Goal: Task Accomplishment & Management: Manage account settings

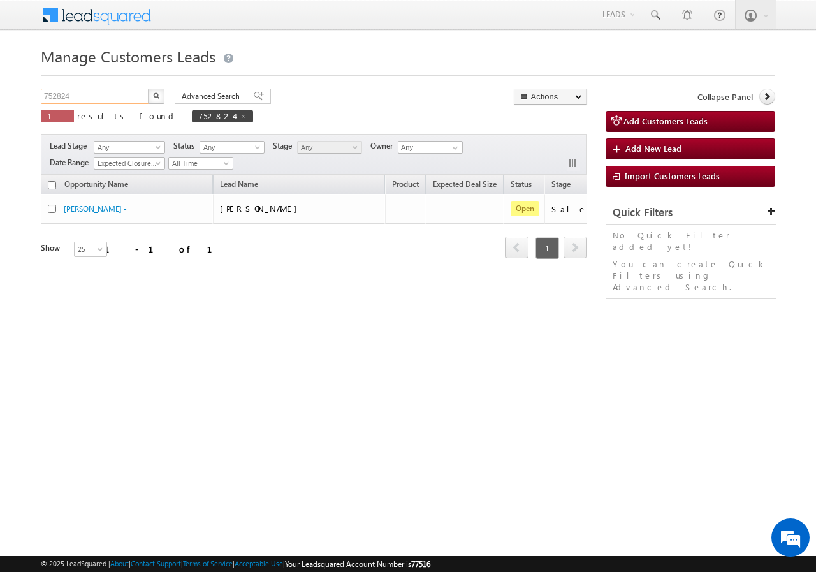
click at [101, 94] on input "752824" at bounding box center [95, 96] width 109 height 15
paste input "825801"
type input "825801"
click at [150, 96] on button "button" at bounding box center [156, 96] width 17 height 15
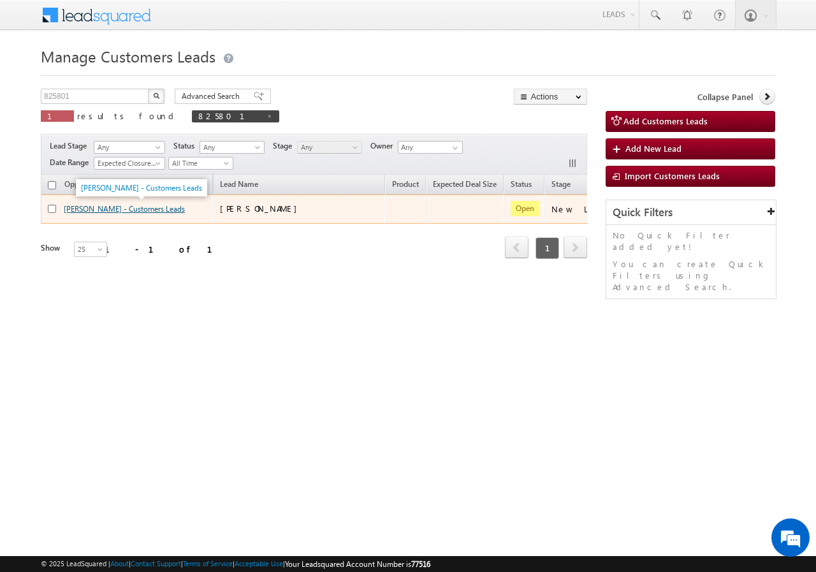
click at [72, 205] on link "KAYYUM - Customers Leads" at bounding box center [124, 209] width 121 height 10
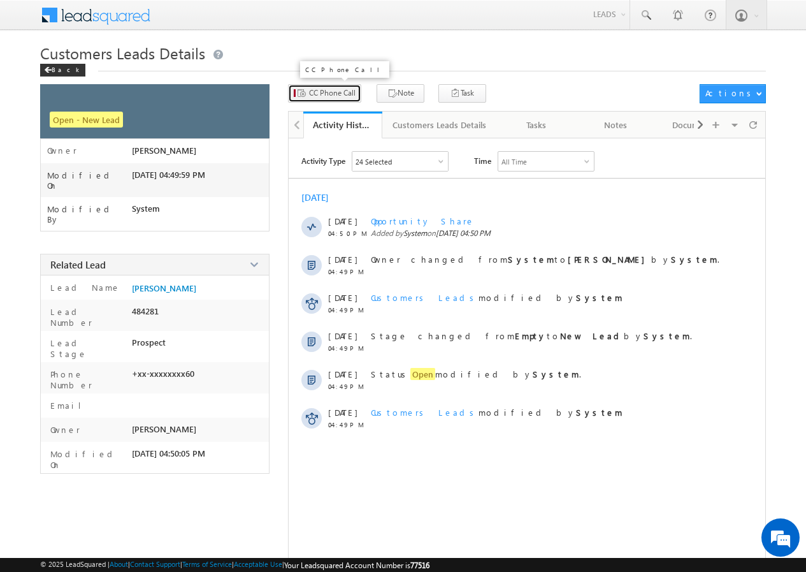
click at [330, 93] on span "CC Phone Call" at bounding box center [332, 92] width 47 height 11
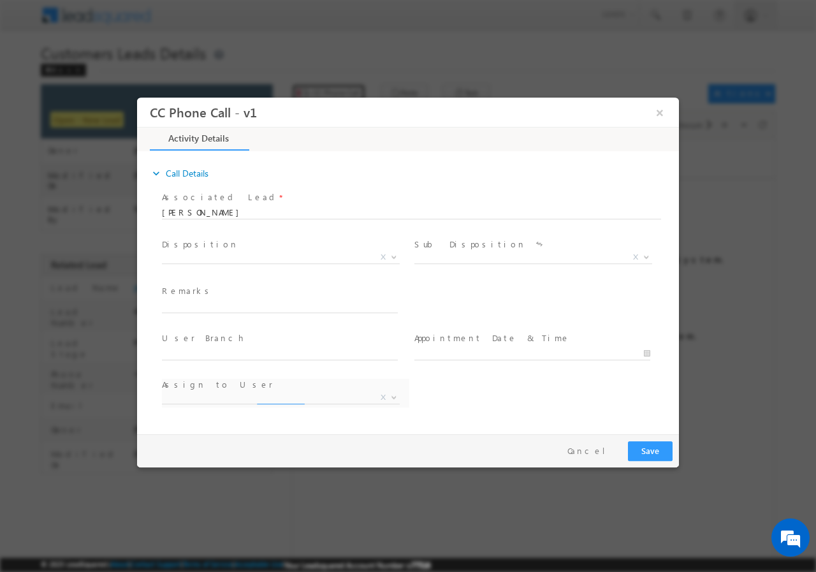
select select "dilip.kumar1@sgrlimited.in"
click at [244, 255] on span "X" at bounding box center [281, 257] width 238 height 13
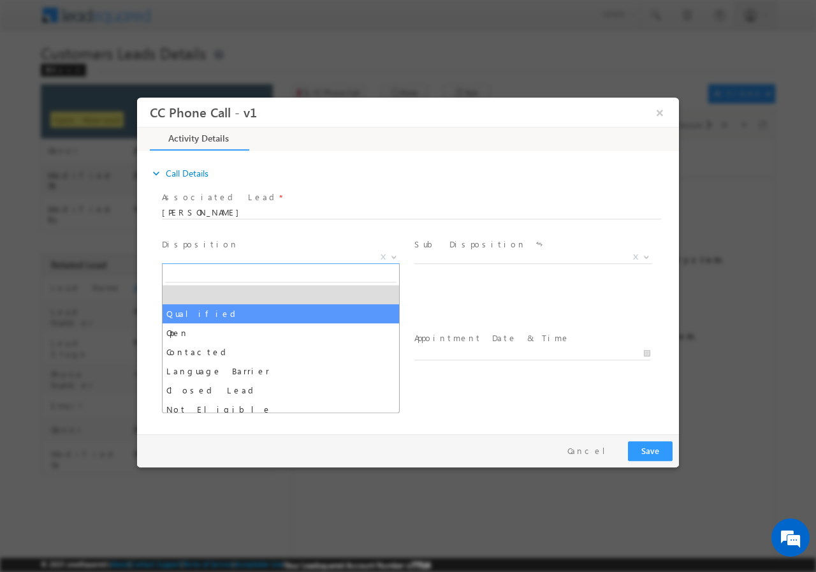
select select "Qualified"
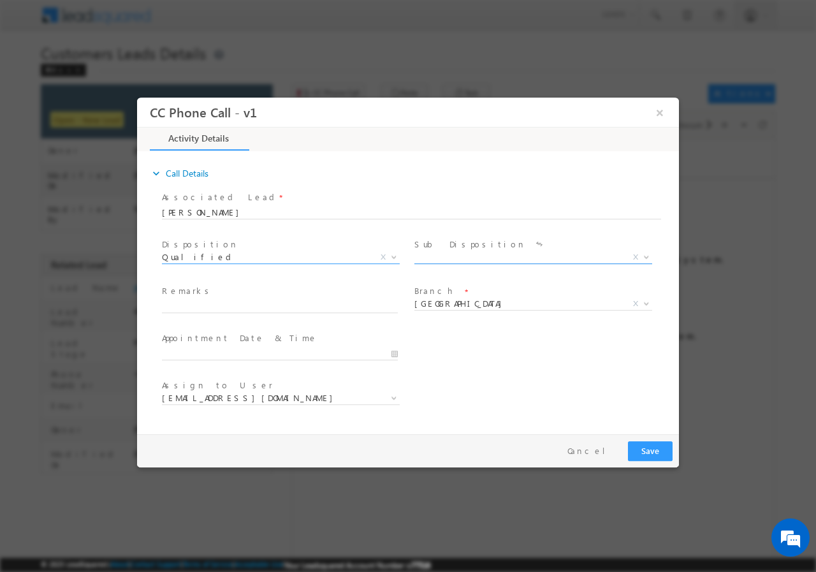
click at [447, 256] on span "X" at bounding box center [533, 257] width 238 height 13
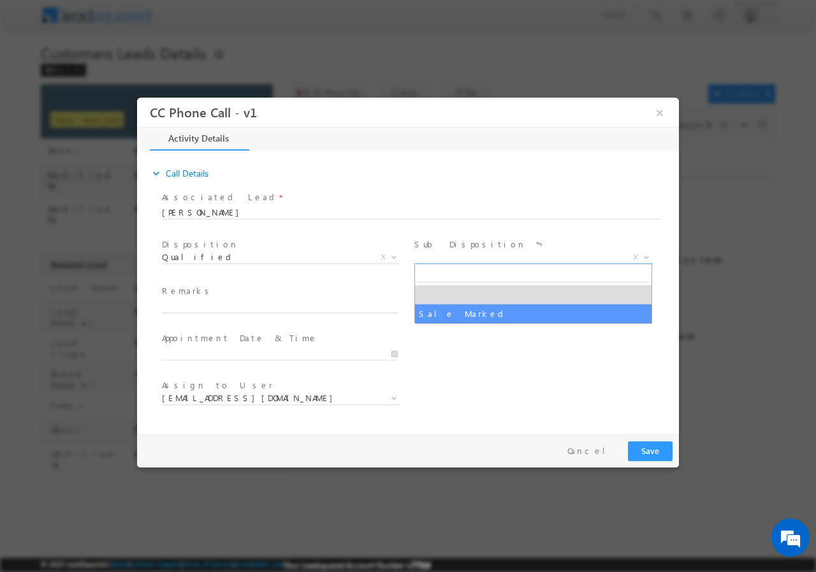
select select "Sale Marked"
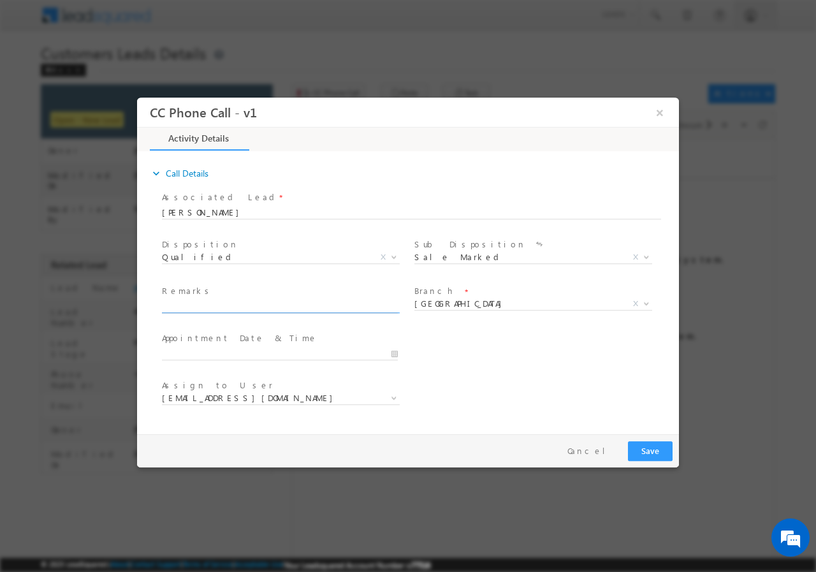
click at [225, 310] on input "text" at bounding box center [280, 306] width 236 height 13
paste input "825801//RCS//KAYYUM//9675439560//flat purchase// Loan req-8L// pv-28L// self em…"
type input "825801//RCS//KAYYUM//9675439560//flat purchase// Loan req-8L// pv-28L// self em…"
click at [469, 300] on span "Aligarh" at bounding box center [517, 302] width 207 height 11
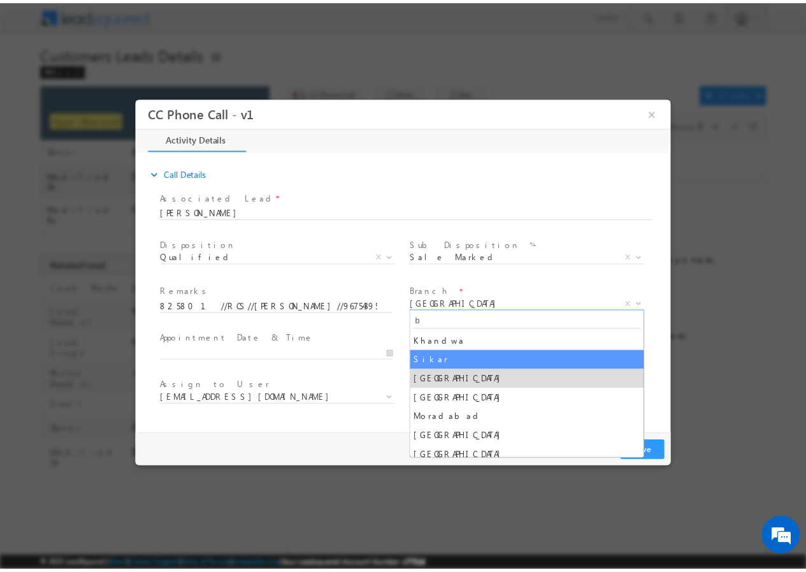
scroll to position [0, 0]
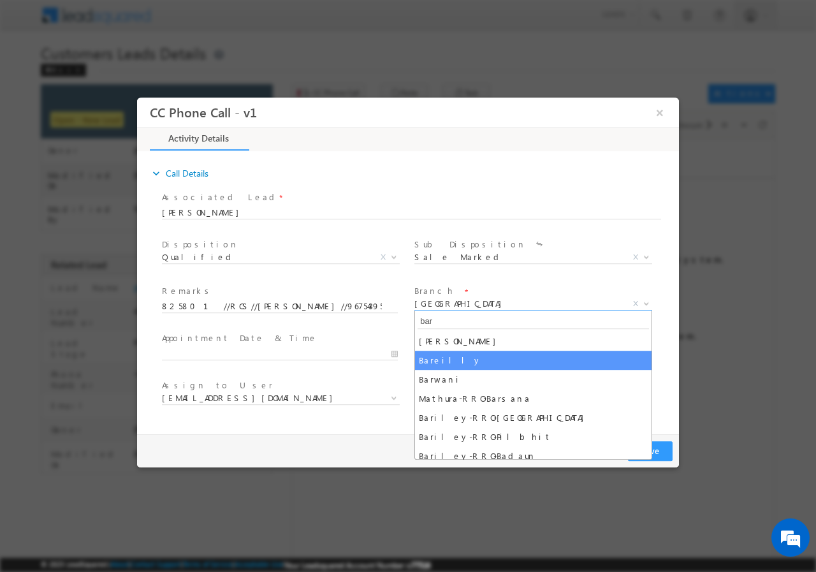
type input "bar"
select select "Bareilly"
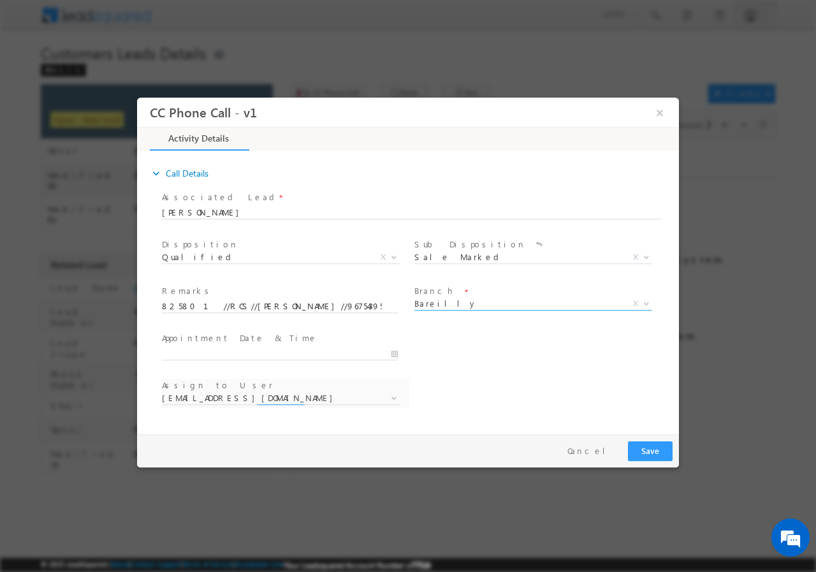
select select "abhishek.sharma3@sgrlimited.in"
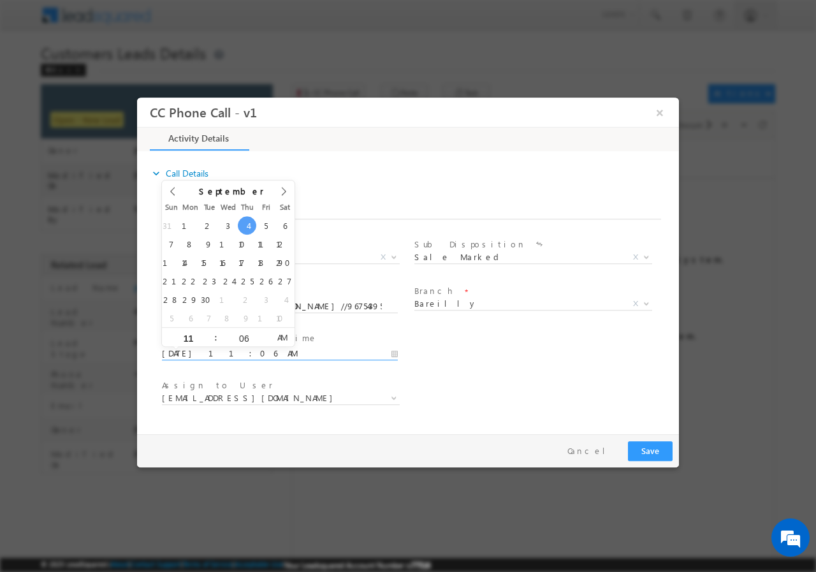
click at [398, 351] on input "09/04/2025 11:06 AM" at bounding box center [280, 353] width 236 height 13
type input "09/08/2025 12:06 PM"
type input "12"
click at [210, 332] on span at bounding box center [210, 332] width 9 height 10
type input "09/08/2025 1:06 PM"
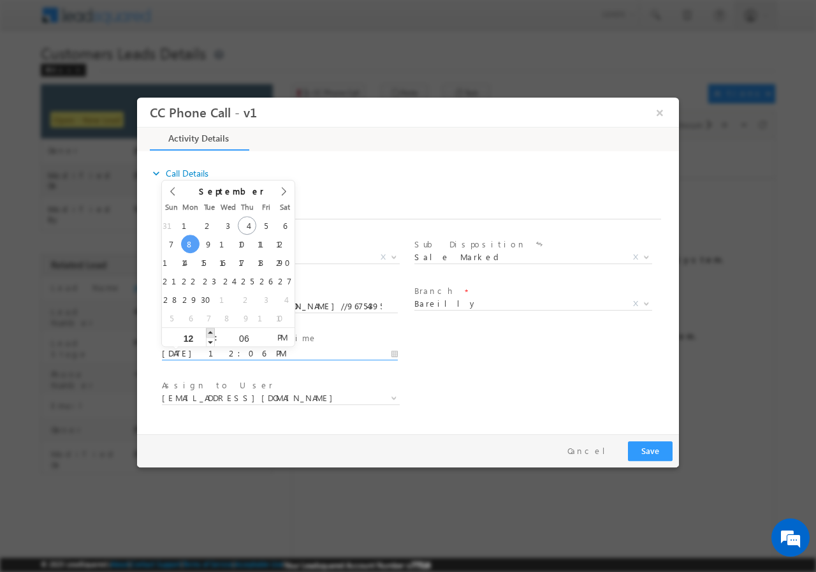
type input "01"
click at [210, 332] on span at bounding box center [210, 332] width 9 height 10
type input "09/08/2025 12:06 PM"
type input "12"
click at [208, 341] on span at bounding box center [210, 342] width 9 height 10
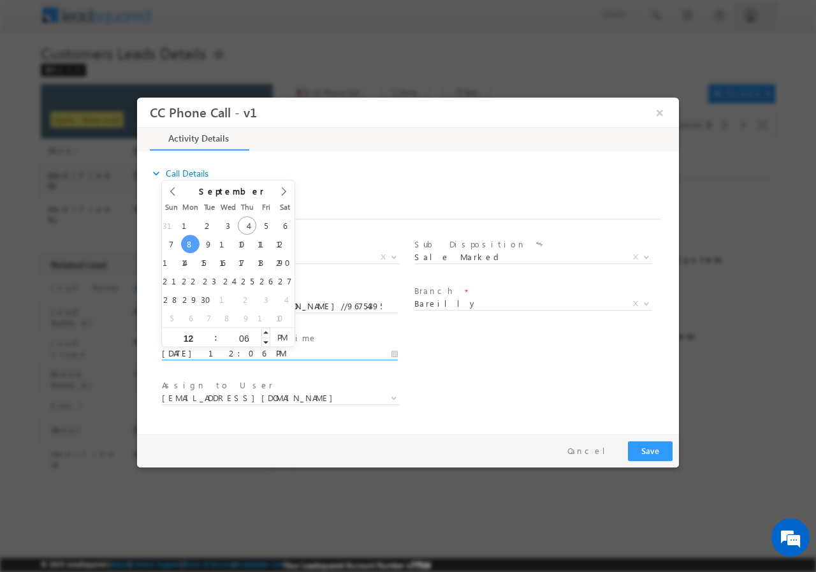
click at [244, 336] on input "06" at bounding box center [243, 337] width 53 height 8
type input "00"
type input "09/08/2025 12:00 PM"
click at [543, 358] on div "User Branch * Appointment Date & Time * 09/08/2025 12:00 PM" at bounding box center [419, 351] width 520 height 47
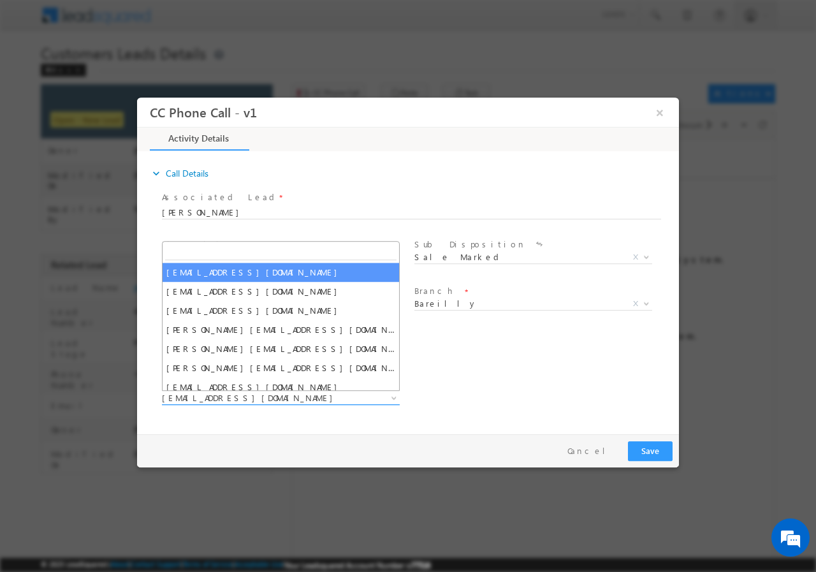
click at [203, 399] on span "abhishek.sharma3@sgrlimited.in" at bounding box center [265, 396] width 207 height 11
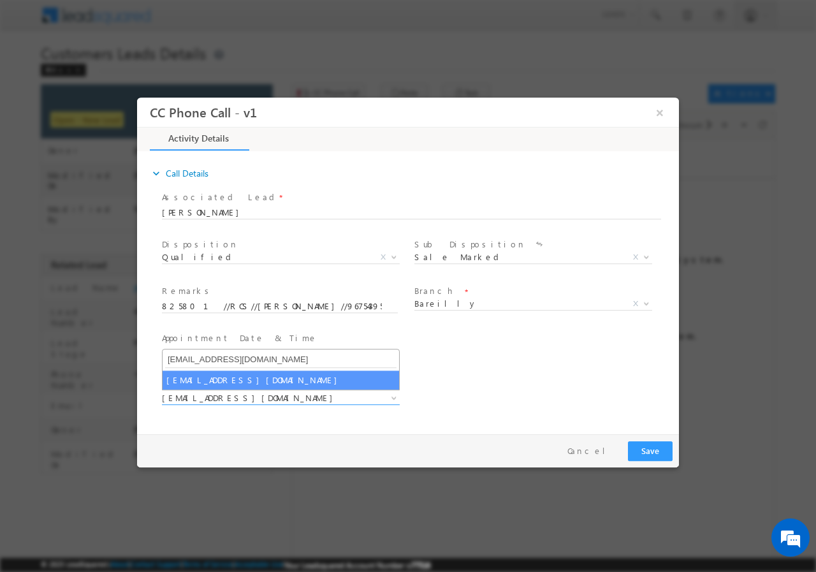
type input "abhishek.yadav1@sgrlimited.in"
select select "abhishek.yadav1@sgrlimited.in"
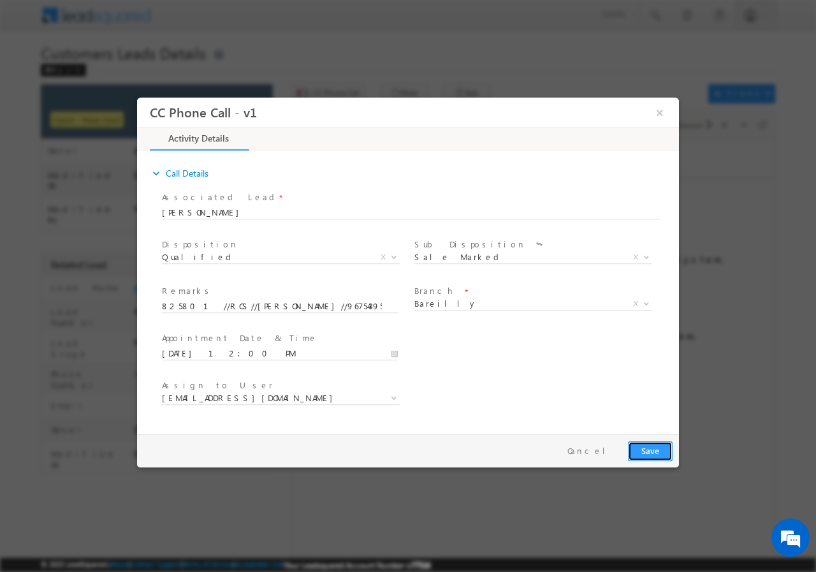
click at [651, 449] on button "Save" at bounding box center [650, 450] width 45 height 20
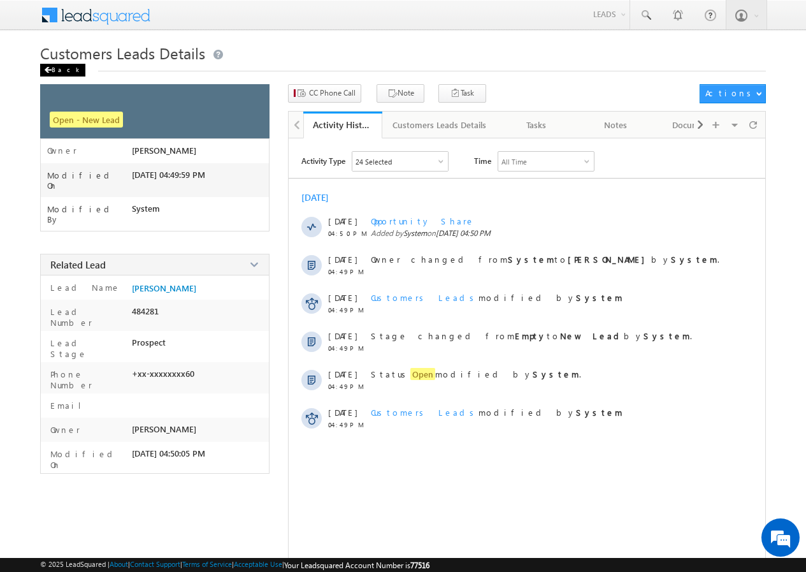
click at [57, 69] on div "Back" at bounding box center [62, 70] width 45 height 13
drag, startPoint x: 57, startPoint y: 69, endPoint x: 209, endPoint y: 273, distance: 254.2
click at [57, 69] on div "Back" at bounding box center [62, 70] width 45 height 13
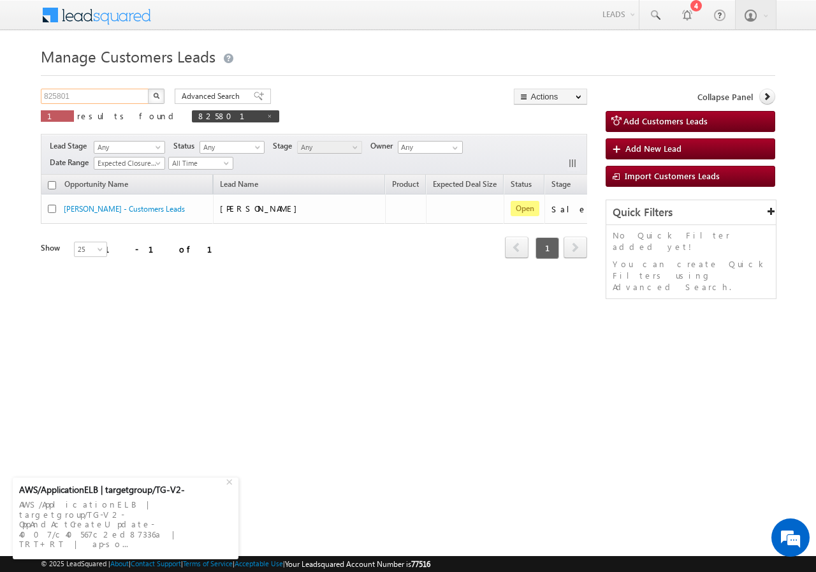
click at [85, 96] on input "825801" at bounding box center [95, 96] width 109 height 15
paste input "19846"
type input "819846"
click at [157, 94] on img "button" at bounding box center [156, 95] width 6 height 6
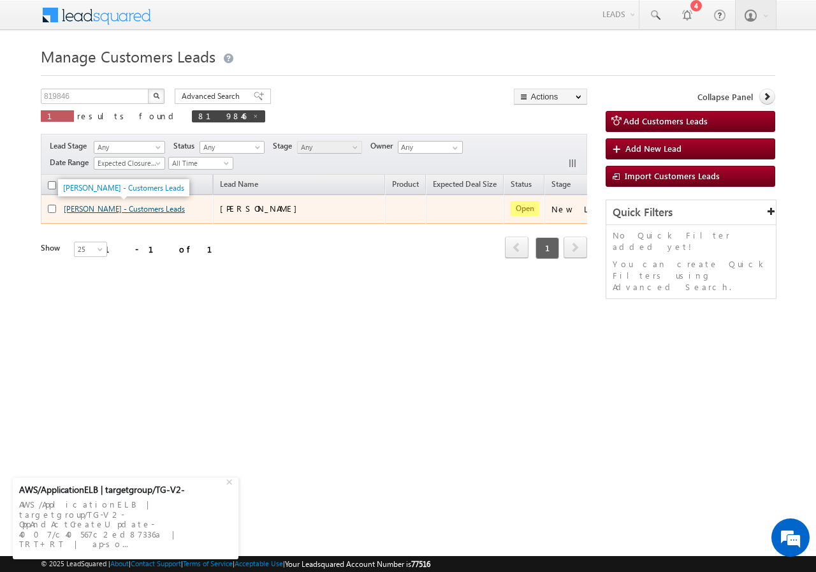
click at [87, 209] on link "VILASRAO M GEDA - Customers Leads" at bounding box center [124, 209] width 121 height 10
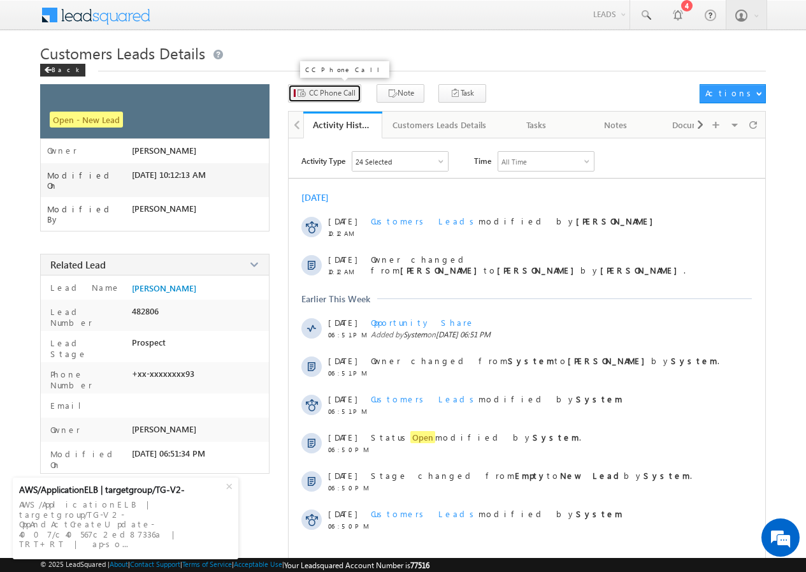
click at [333, 86] on button "CC Phone Call" at bounding box center [324, 93] width 73 height 18
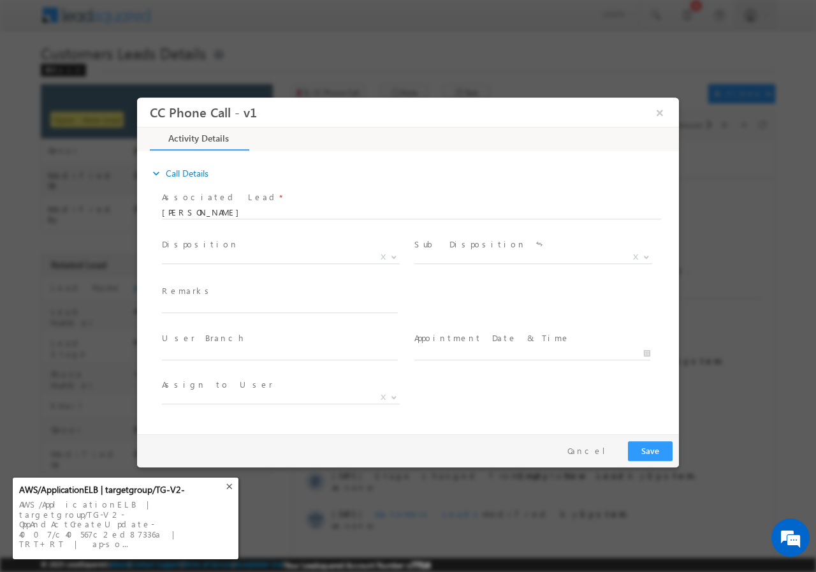
click at [227, 493] on div "+" at bounding box center [231, 485] width 22 height 22
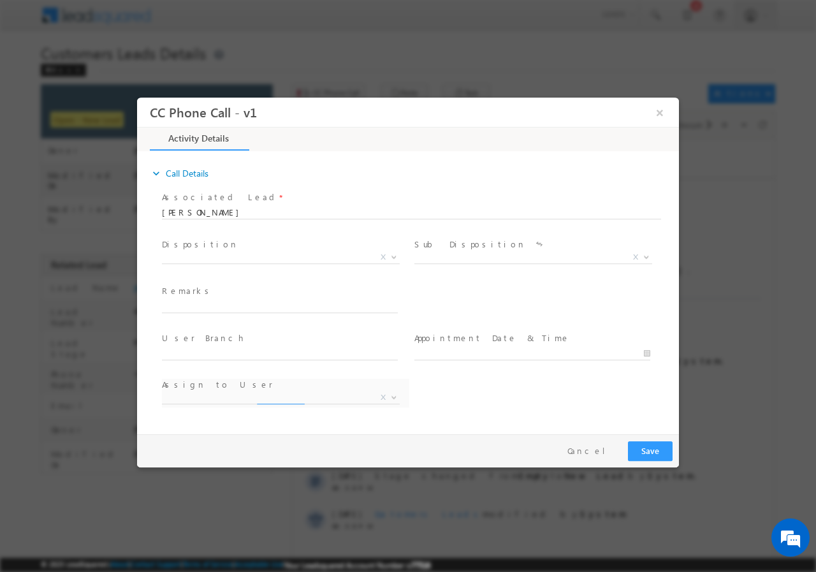
select select "akshay.gulhane@sgrlimited.in"
click at [227, 264] on span "X" at bounding box center [281, 259] width 238 height 13
click at [211, 262] on span "Qualified Open Contacted Language Barrier Closed Lead Not Eligible X" at bounding box center [285, 258] width 247 height 15
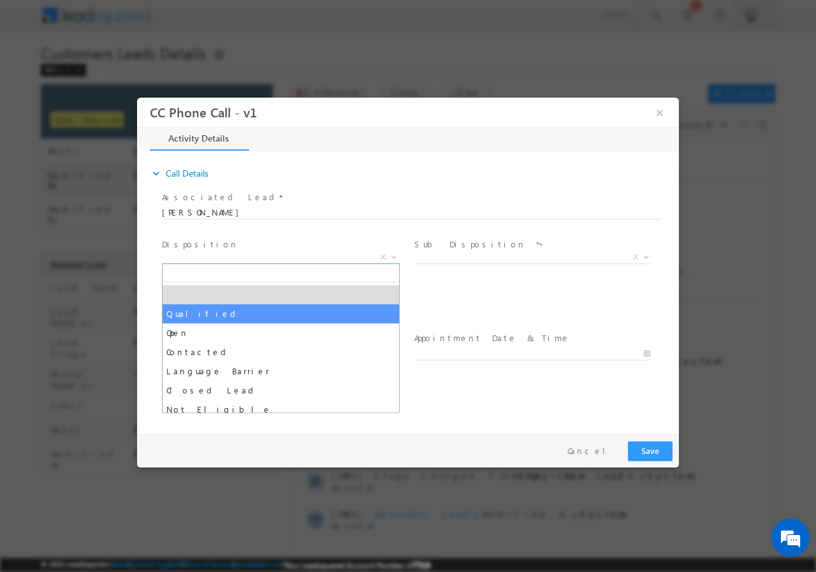
select select "Qualified"
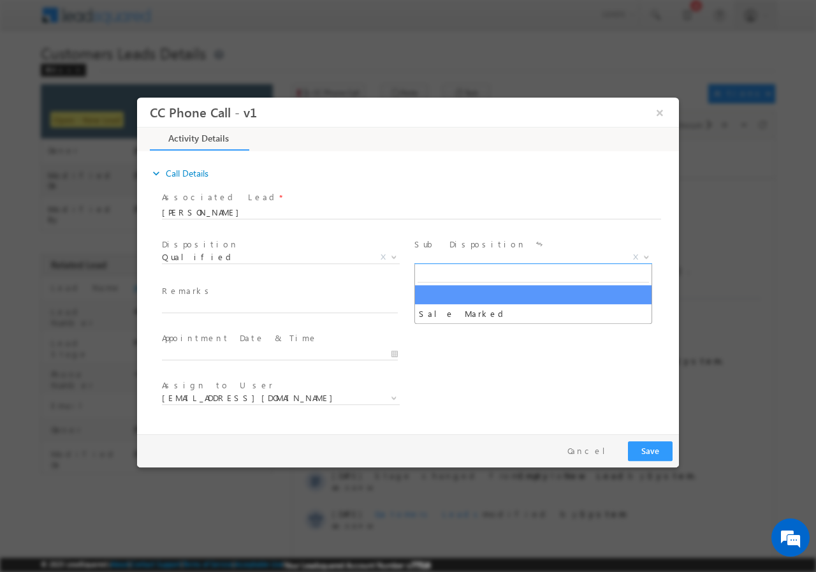
click at [470, 255] on span "X" at bounding box center [533, 257] width 238 height 13
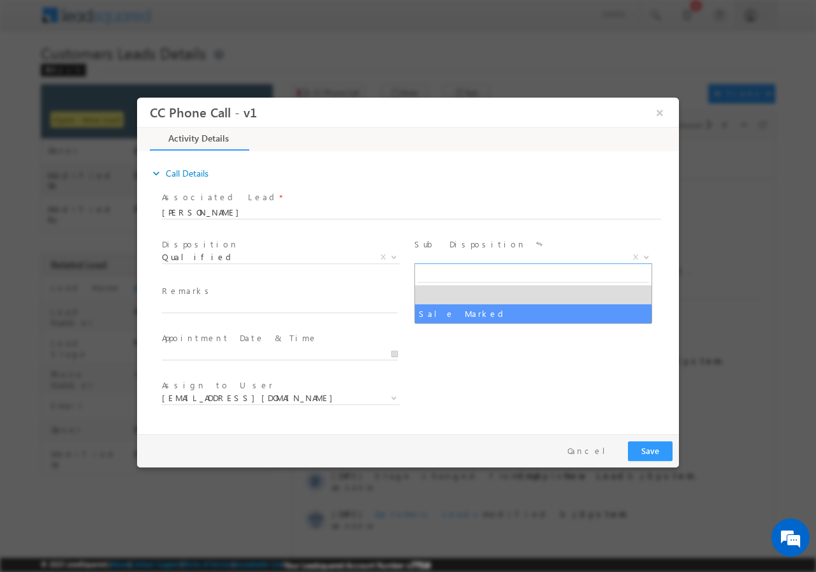
select select "Sale Marked"
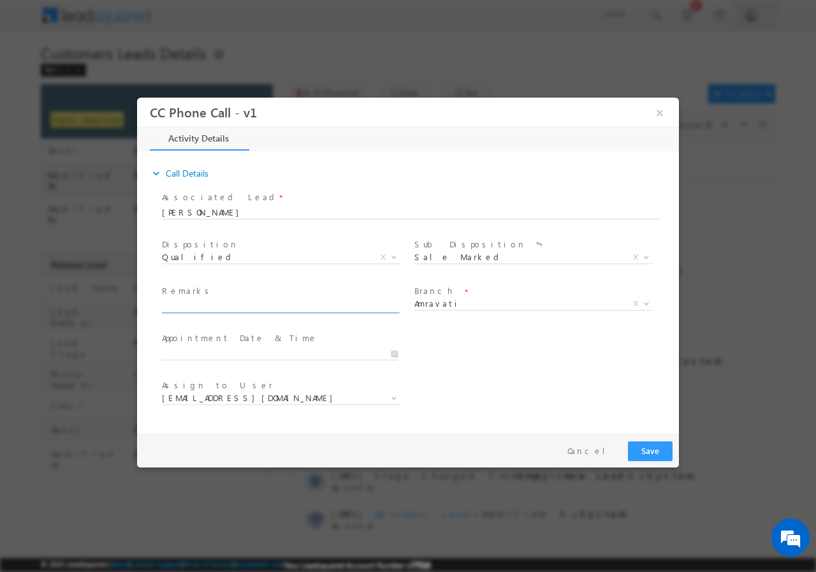
click at [210, 308] on input "text" at bounding box center [280, 306] width 236 height 13
paste input "819846//VB_Interested//VILASRAO M GEDA//9657194693//construction// loan req-15L…"
type input "819846//VB_Interested//VILASRAO M GEDA//9657194693//construction// loan req-15L…"
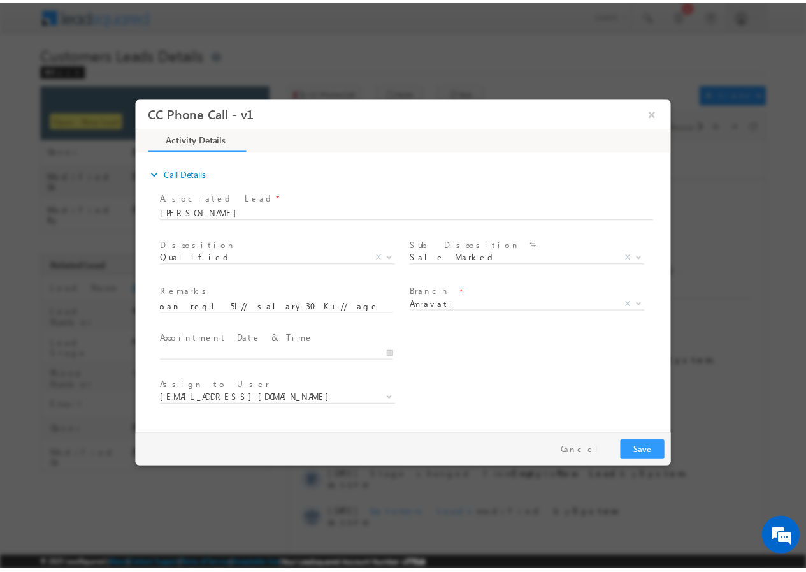
scroll to position [0, 0]
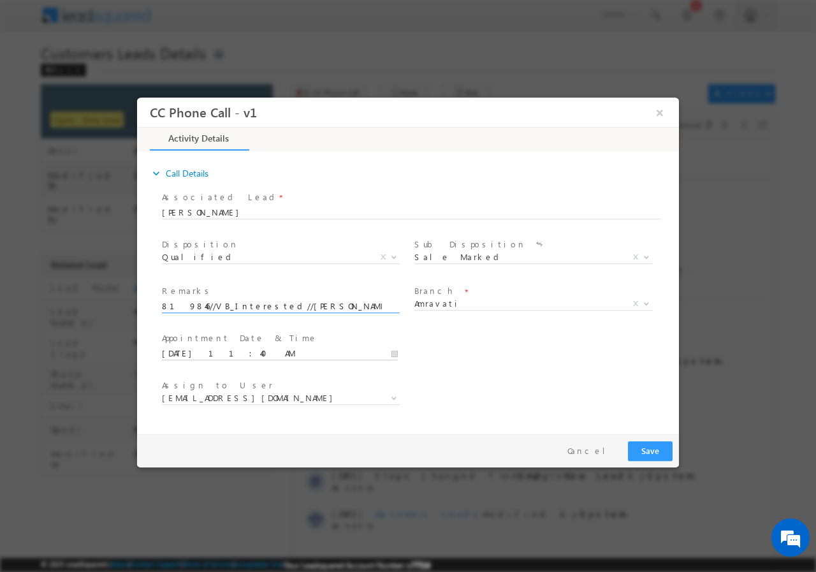
click at [392, 352] on input "09/04/2025 11:40 AM" at bounding box center [280, 353] width 236 height 13
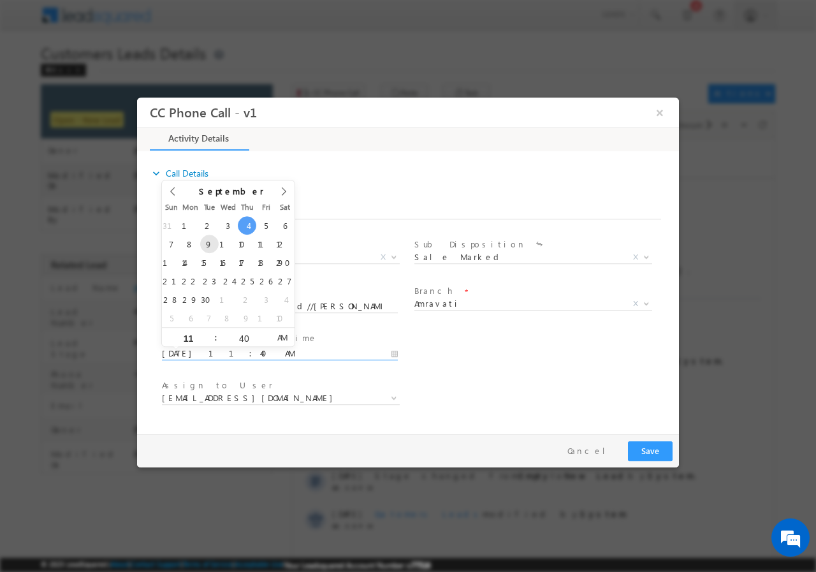
type input "09/09/2025 11:40 AM"
click at [242, 338] on input "40" at bounding box center [243, 337] width 53 height 8
type input "00"
type input "09/09/2025 11:00 AM"
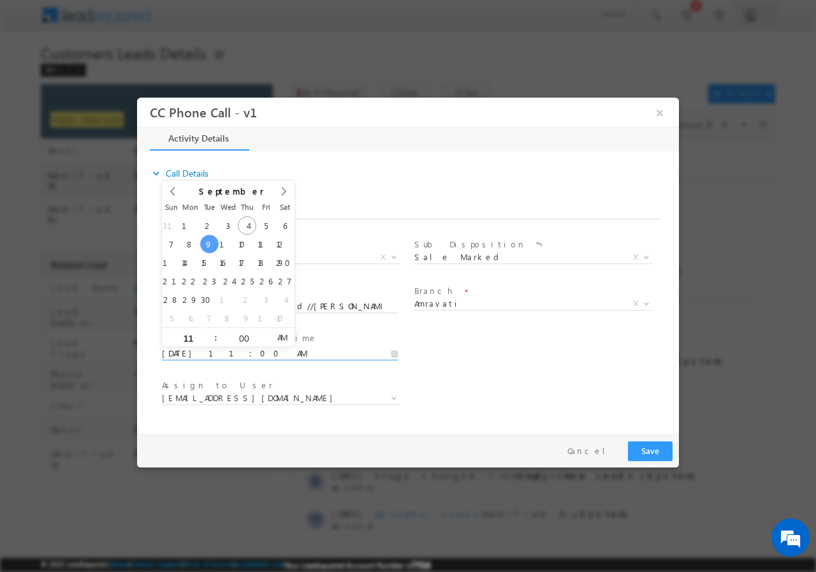
click at [529, 368] on div "User Branch * Appointment Date & Time * 09/09/2025 11:00 AM" at bounding box center [419, 351] width 520 height 47
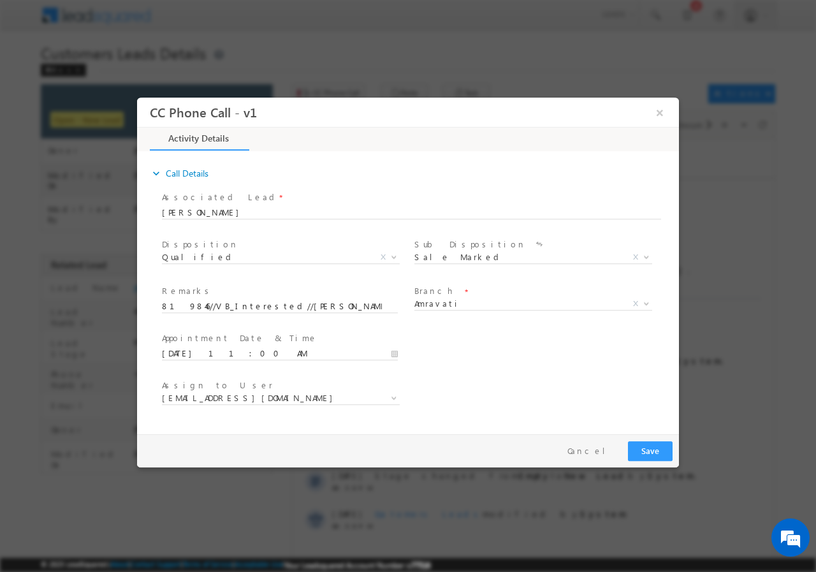
click at [300, 403] on span "akshay.gulhane@sgrlimited.in atul.ashtunkar@sgrlimited.in dattatray.wankhede@sg…" at bounding box center [285, 399] width 247 height 15
click at [288, 396] on span "akshay.gulhane@sgrlimited.in" at bounding box center [265, 396] width 207 height 11
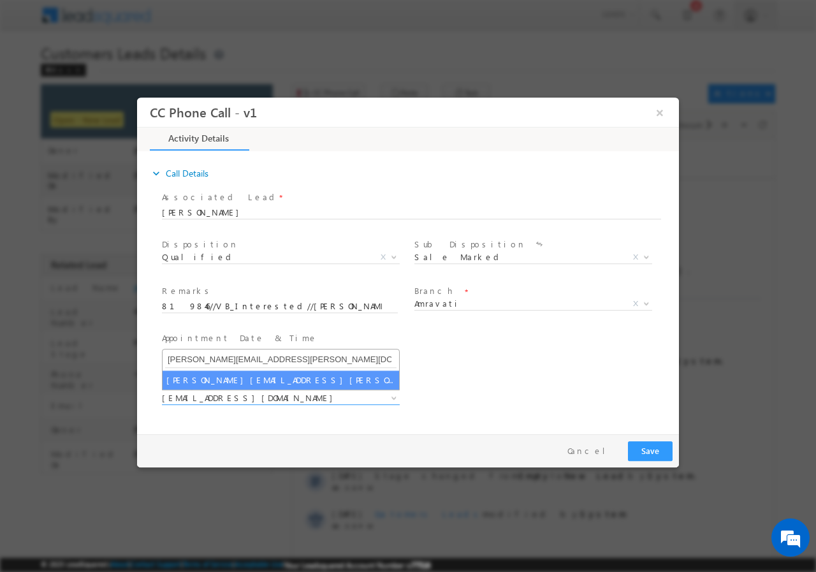
type input "vaibhav.dhanke@sgrlimited.in"
select select "vaibhav.dhanke@sgrlimited.in"
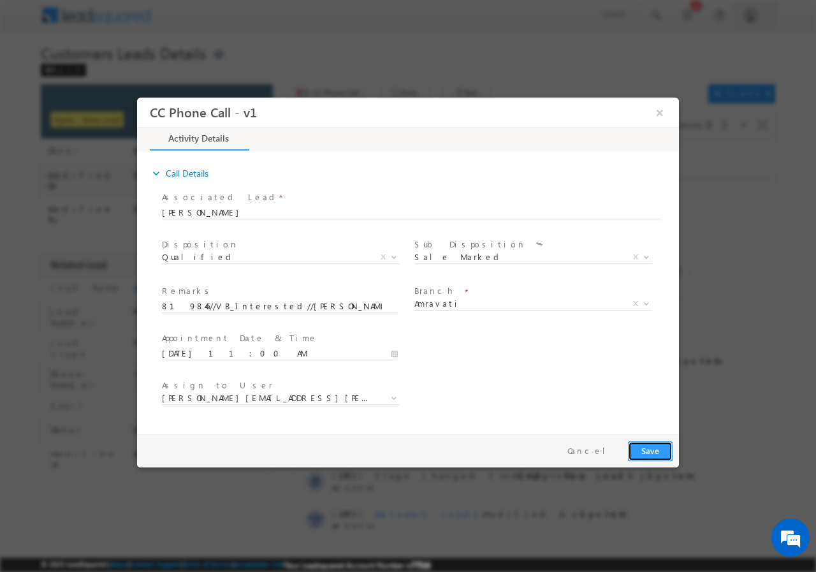
click at [644, 446] on button "Save" at bounding box center [650, 450] width 45 height 20
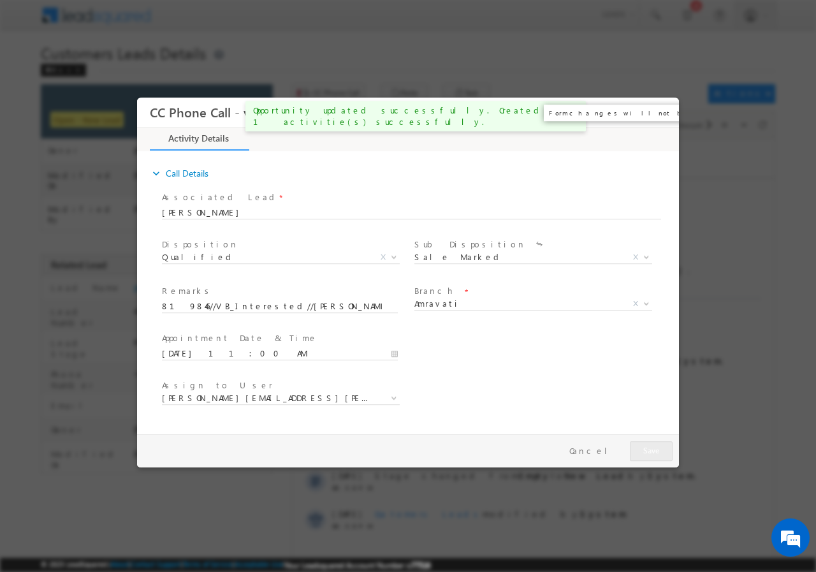
click at [661, 112] on button "×" at bounding box center [660, 112] width 22 height 24
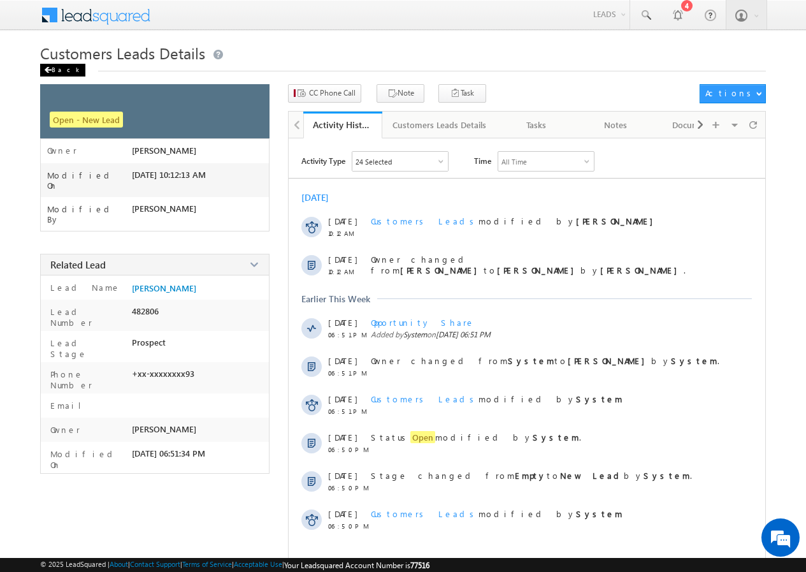
click at [60, 68] on div "Back" at bounding box center [62, 70] width 45 height 13
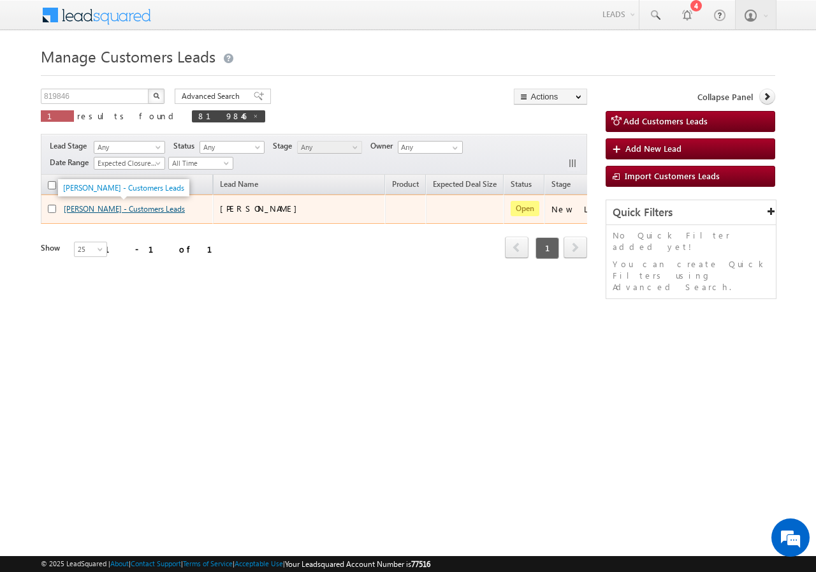
click at [83, 208] on link "VILASRAO M GEDA - Customers Leads" at bounding box center [124, 209] width 121 height 10
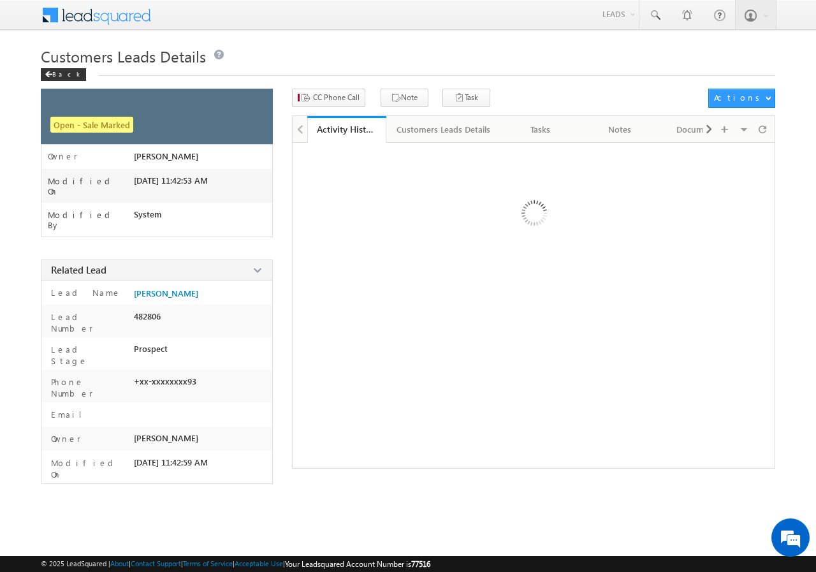
click at [57, 75] on div "Back" at bounding box center [63, 74] width 45 height 13
